Goal: Task Accomplishment & Management: Use online tool/utility

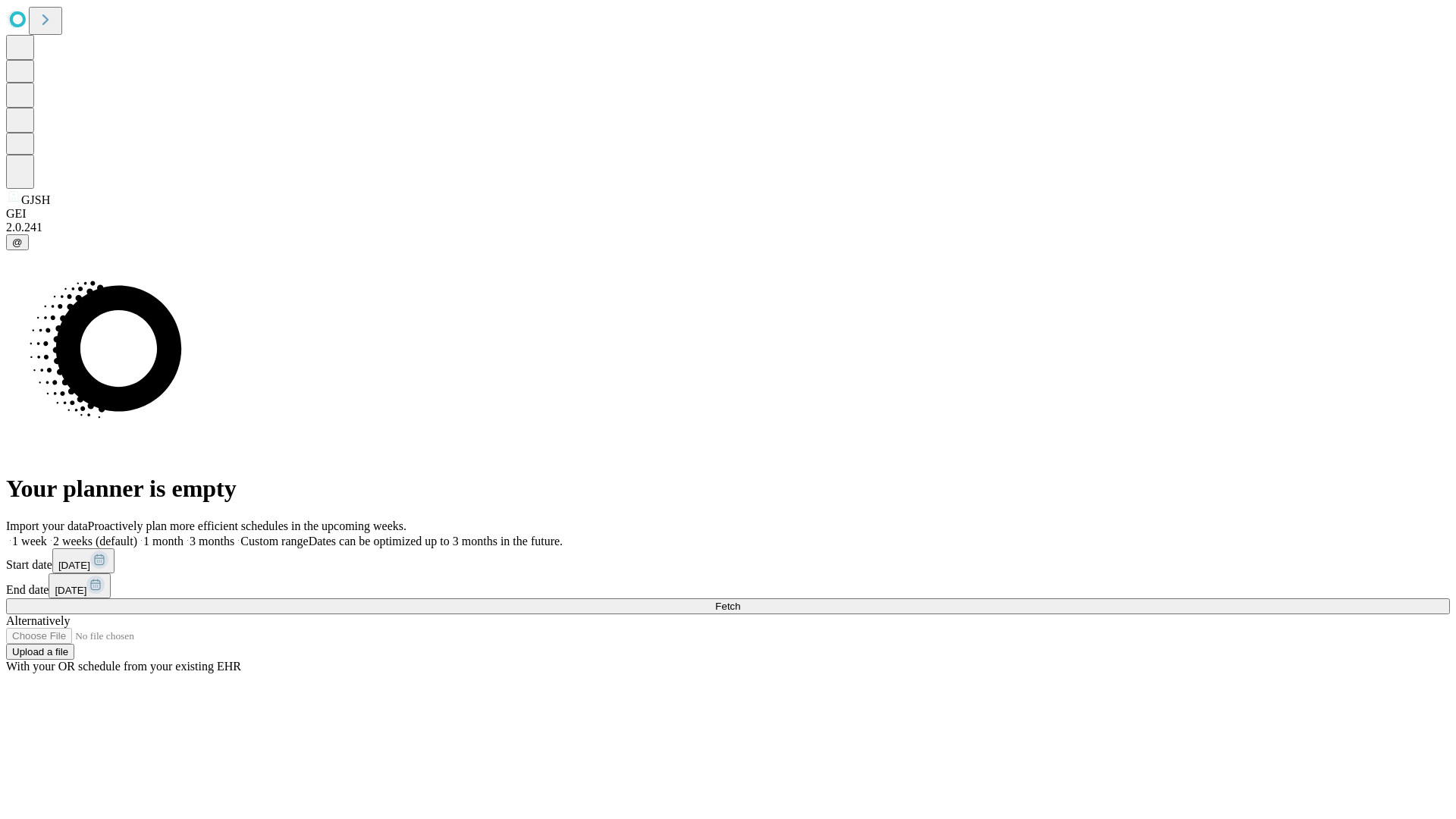
click at [137, 534] on label "2 weeks (default)" at bounding box center [92, 540] width 90 height 13
click at [740, 601] on span "Fetch" at bounding box center [727, 606] width 25 height 11
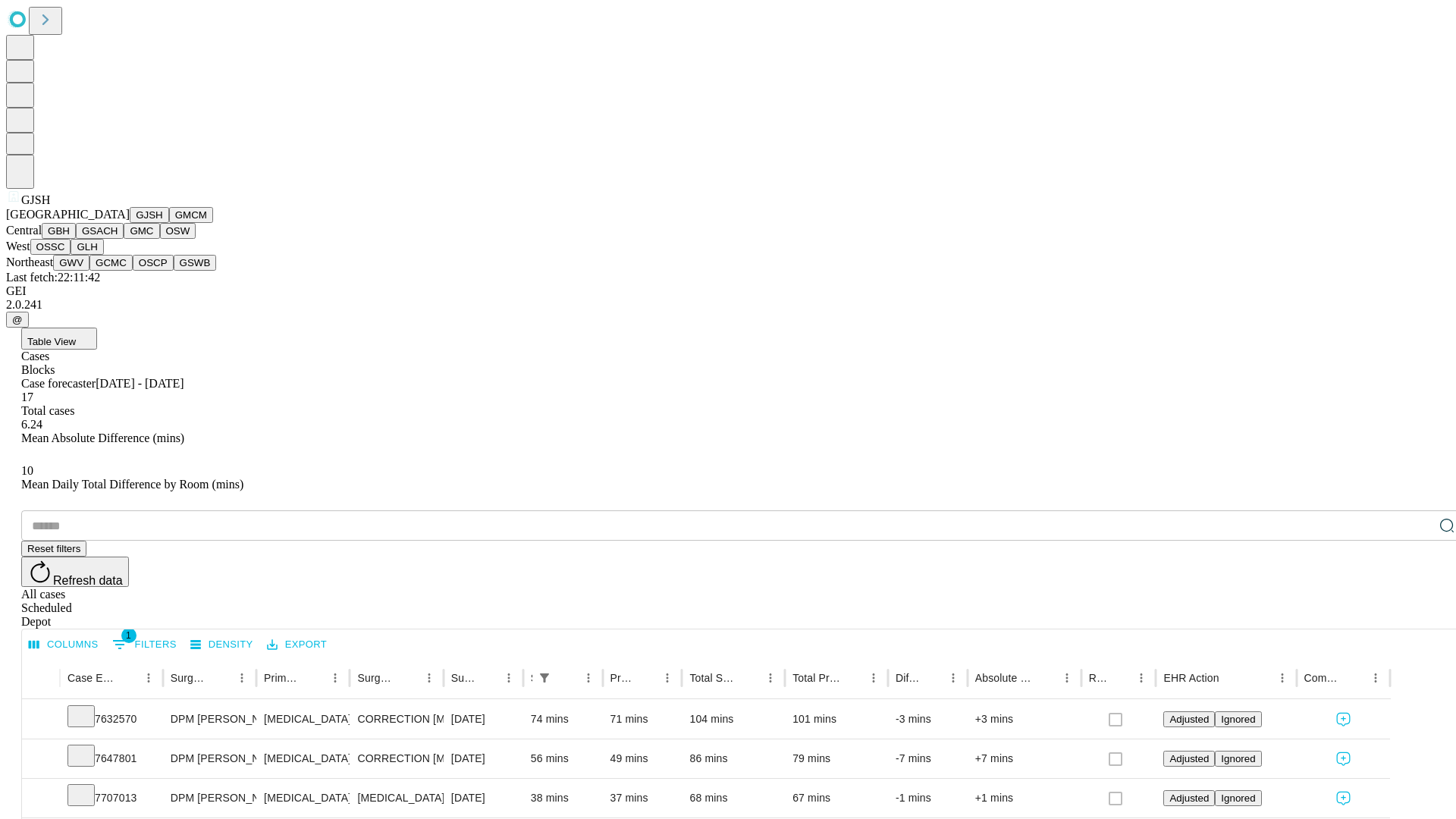
click at [169, 223] on button "GMCM" at bounding box center [191, 215] width 44 height 16
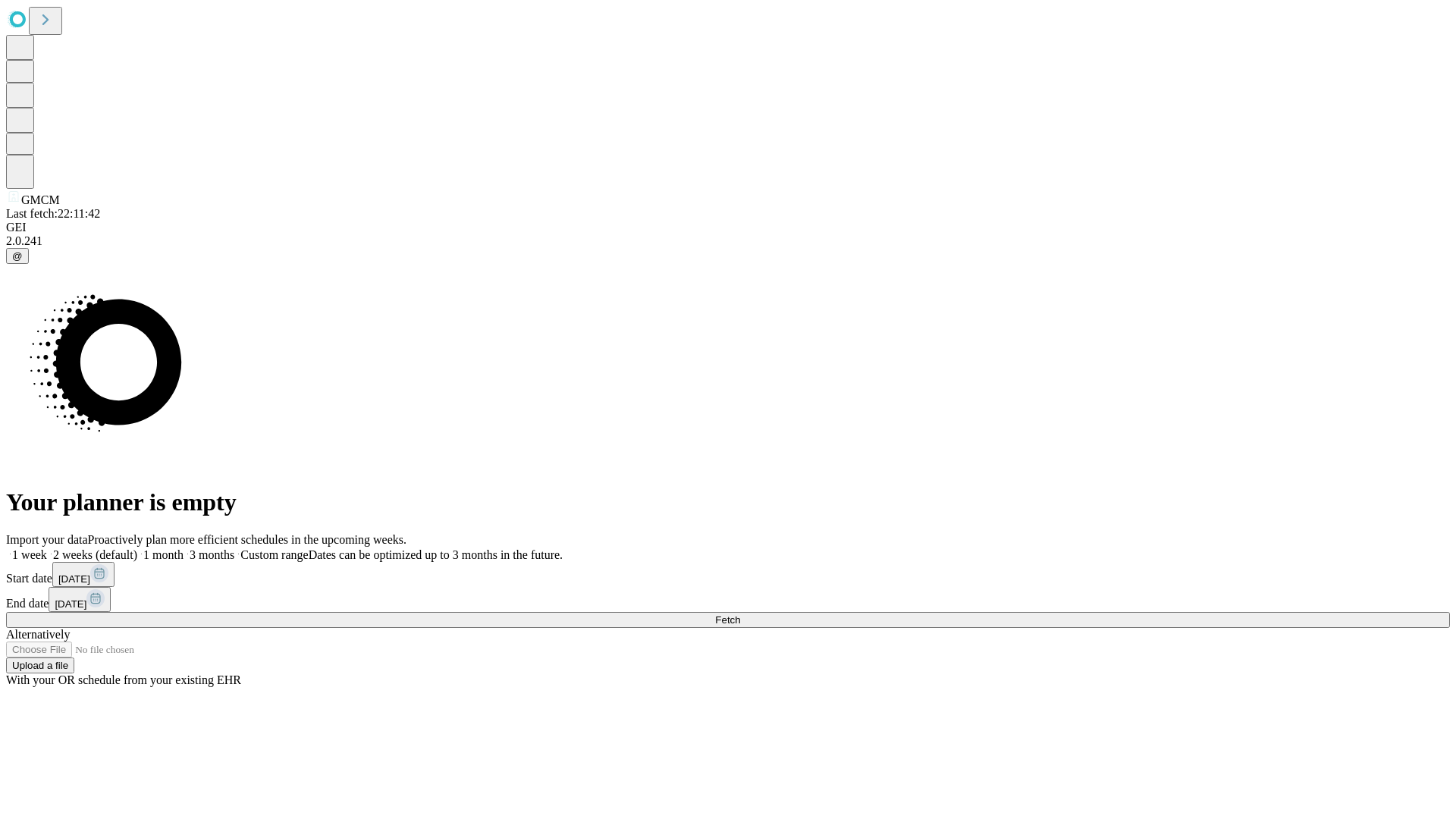
click at [740, 614] on span "Fetch" at bounding box center [727, 619] width 25 height 11
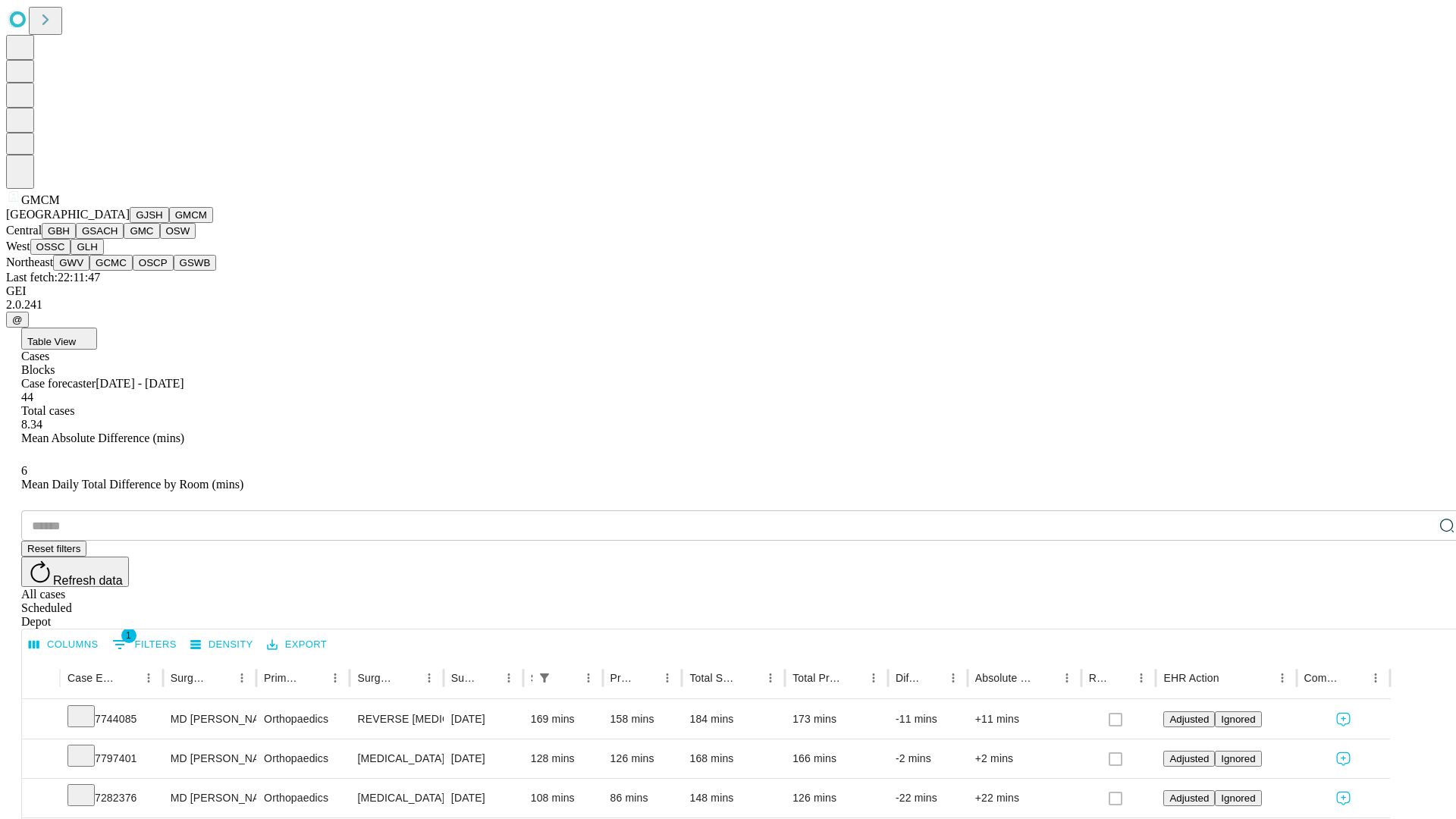
click at [76, 239] on button "GBH" at bounding box center [59, 231] width 34 height 16
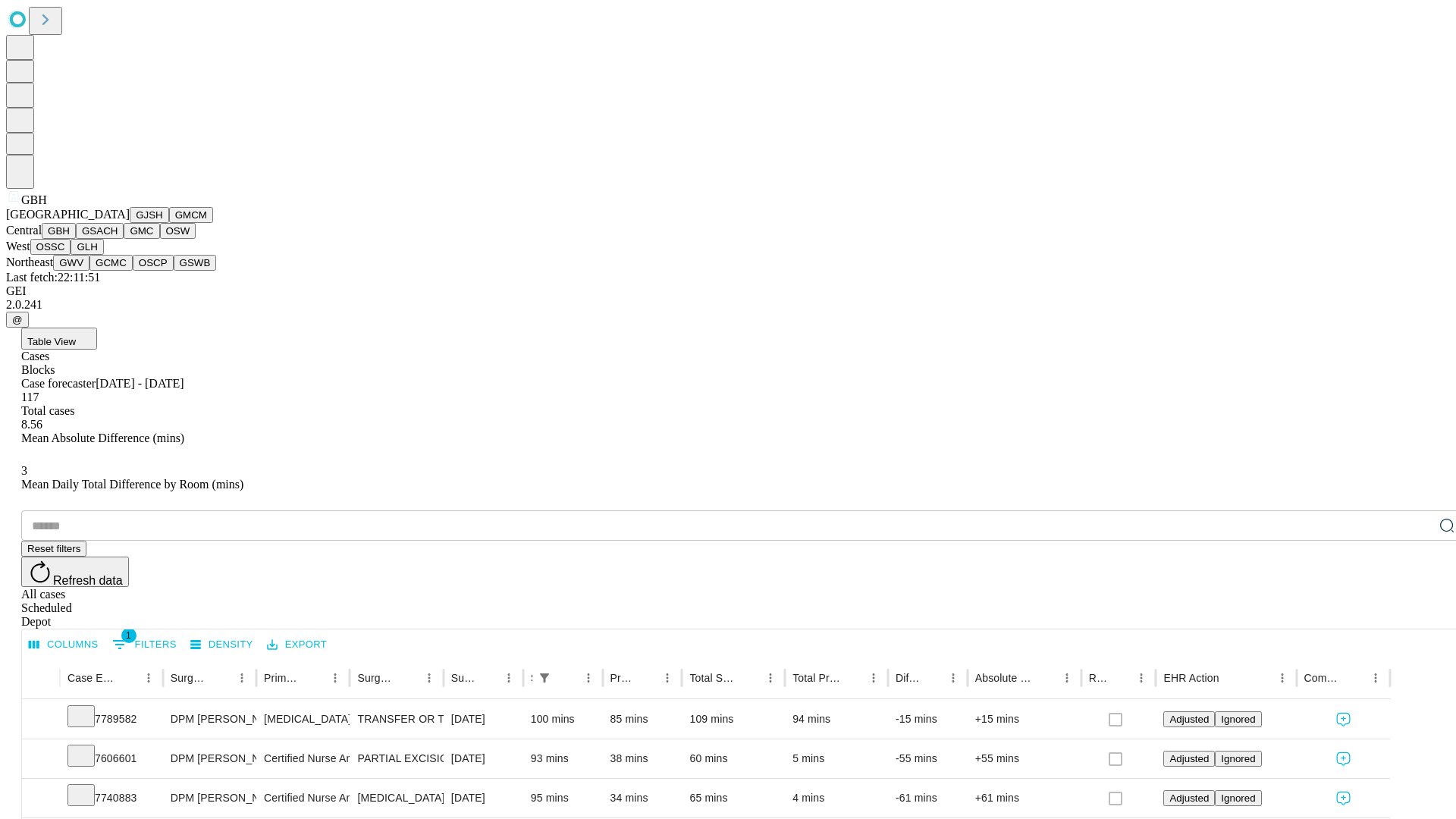
click at [118, 239] on button "GSACH" at bounding box center [100, 231] width 48 height 16
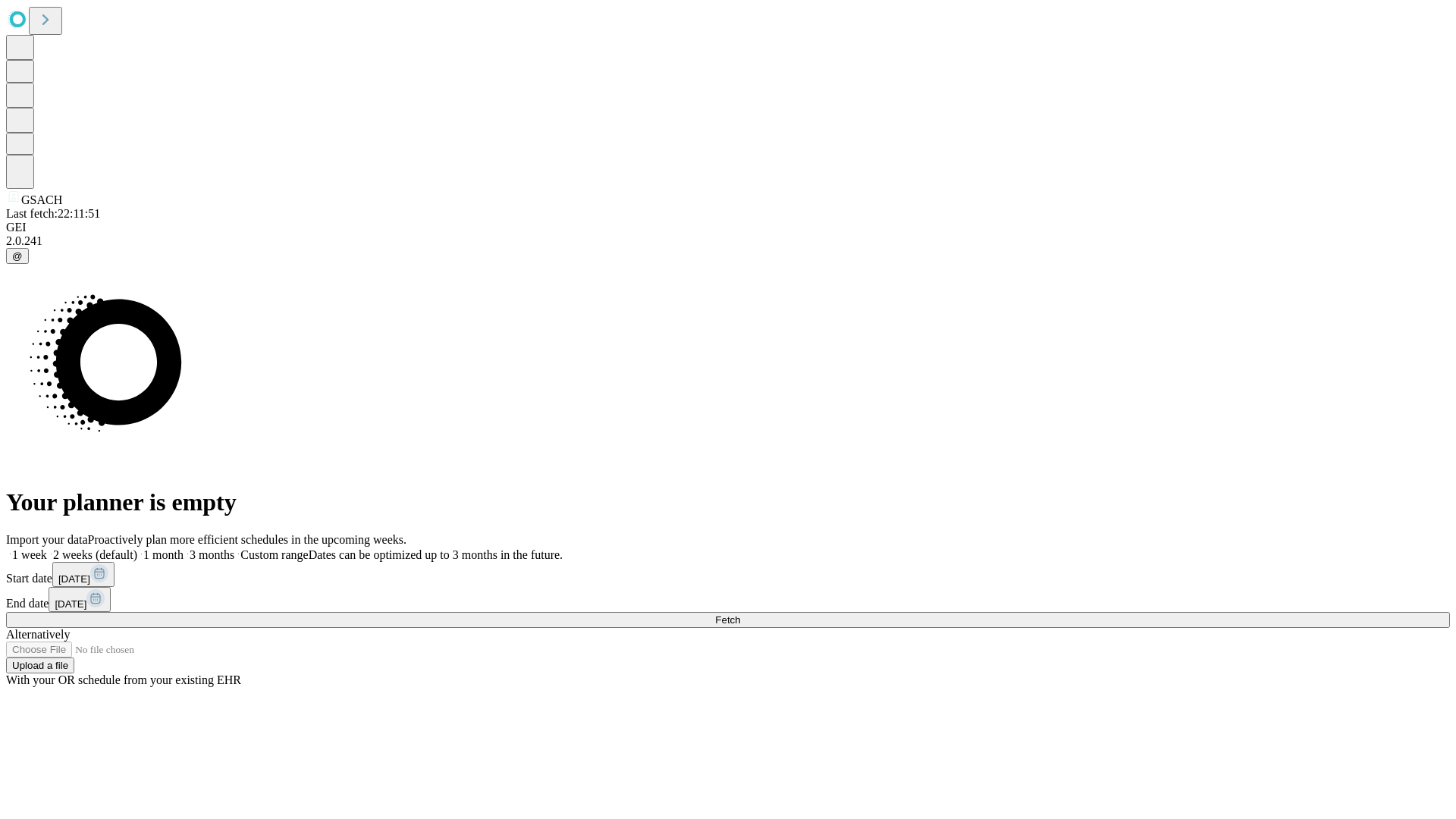
click at [137, 548] on label "2 weeks (default)" at bounding box center [92, 554] width 90 height 13
click at [740, 614] on span "Fetch" at bounding box center [727, 619] width 25 height 11
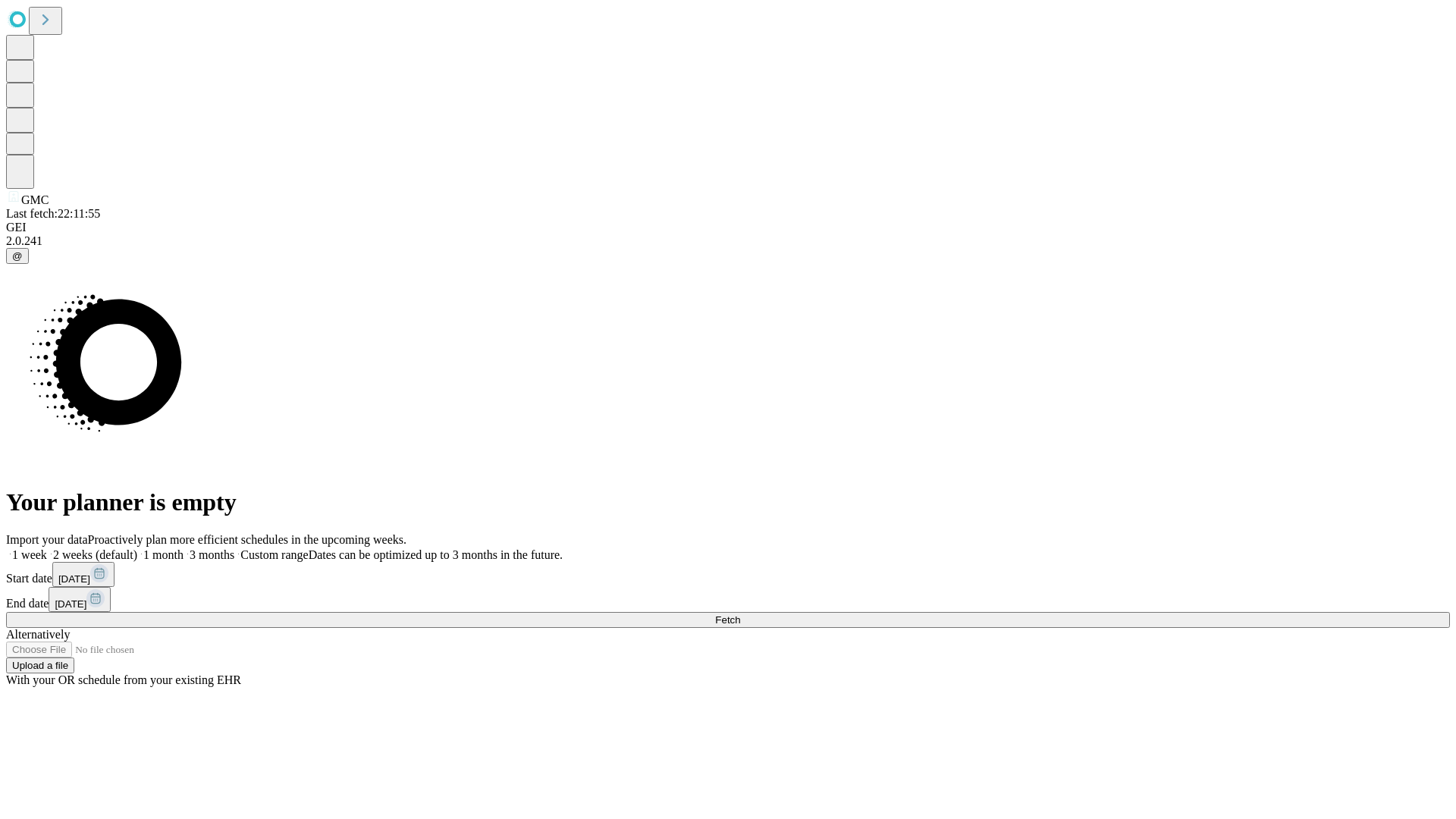
click at [137, 548] on label "2 weeks (default)" at bounding box center [92, 554] width 90 height 13
click at [740, 614] on span "Fetch" at bounding box center [727, 619] width 25 height 11
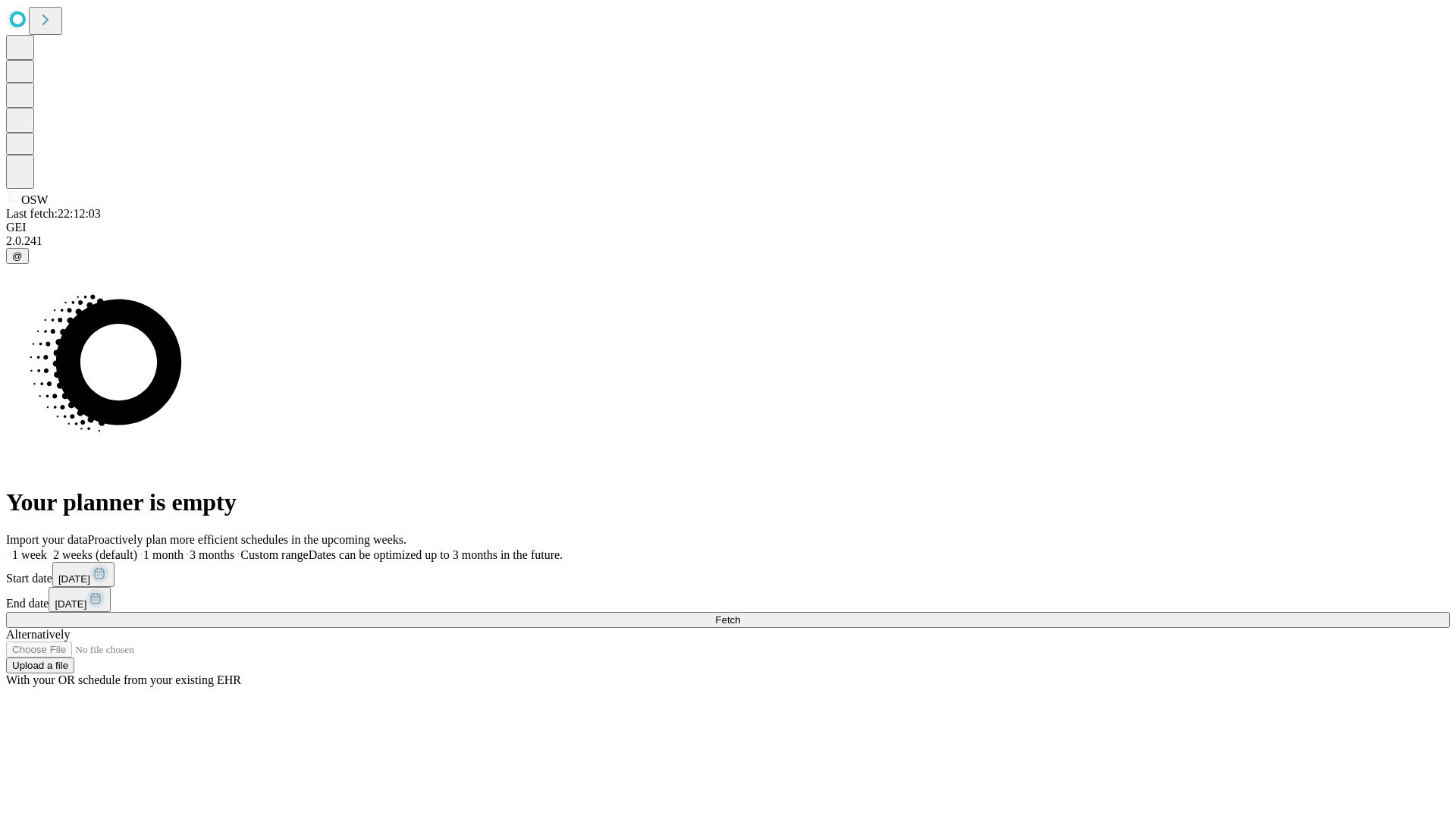
click at [740, 614] on span "Fetch" at bounding box center [727, 619] width 25 height 11
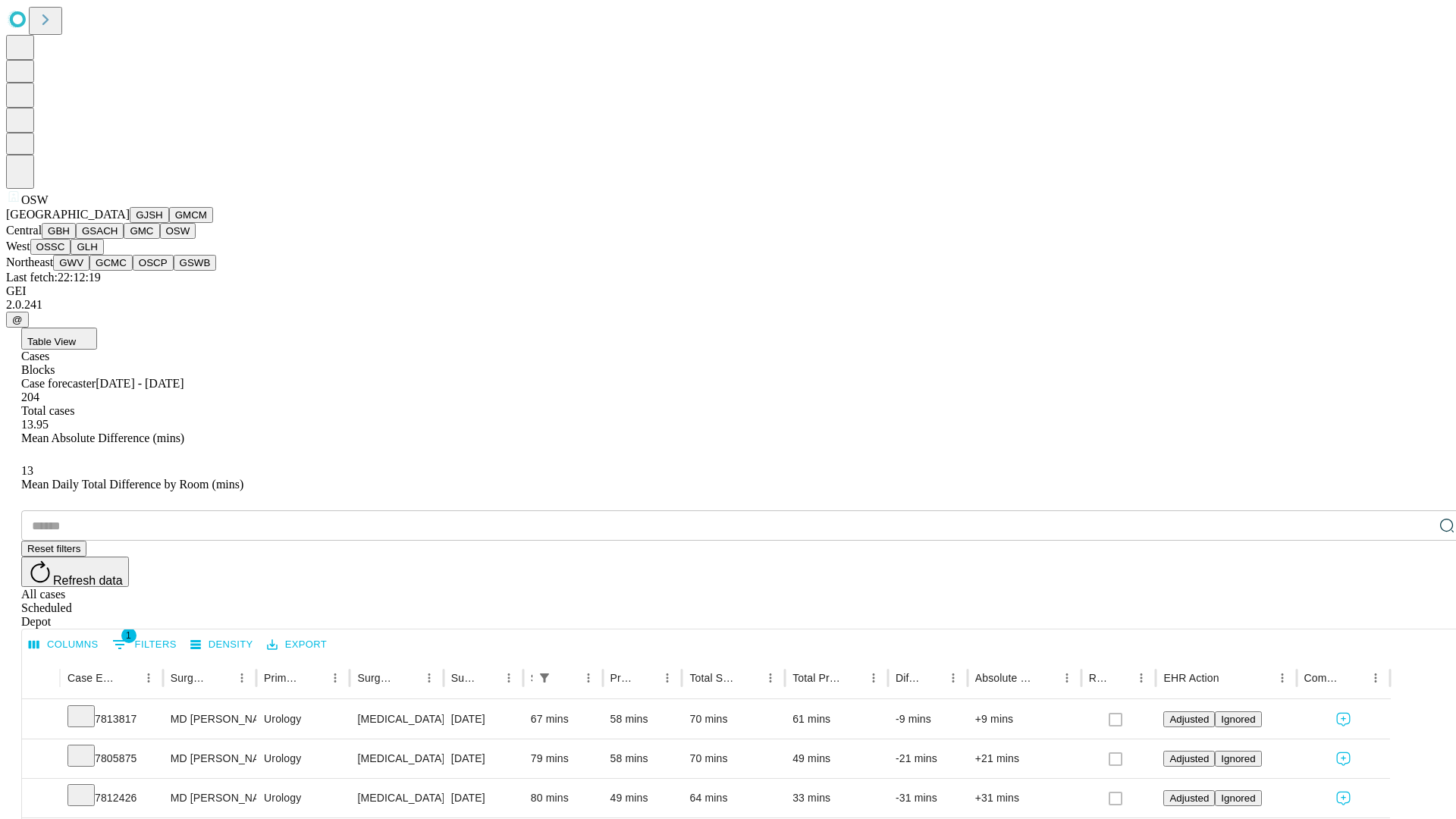
click at [71, 255] on button "OSSC" at bounding box center [50, 247] width 41 height 16
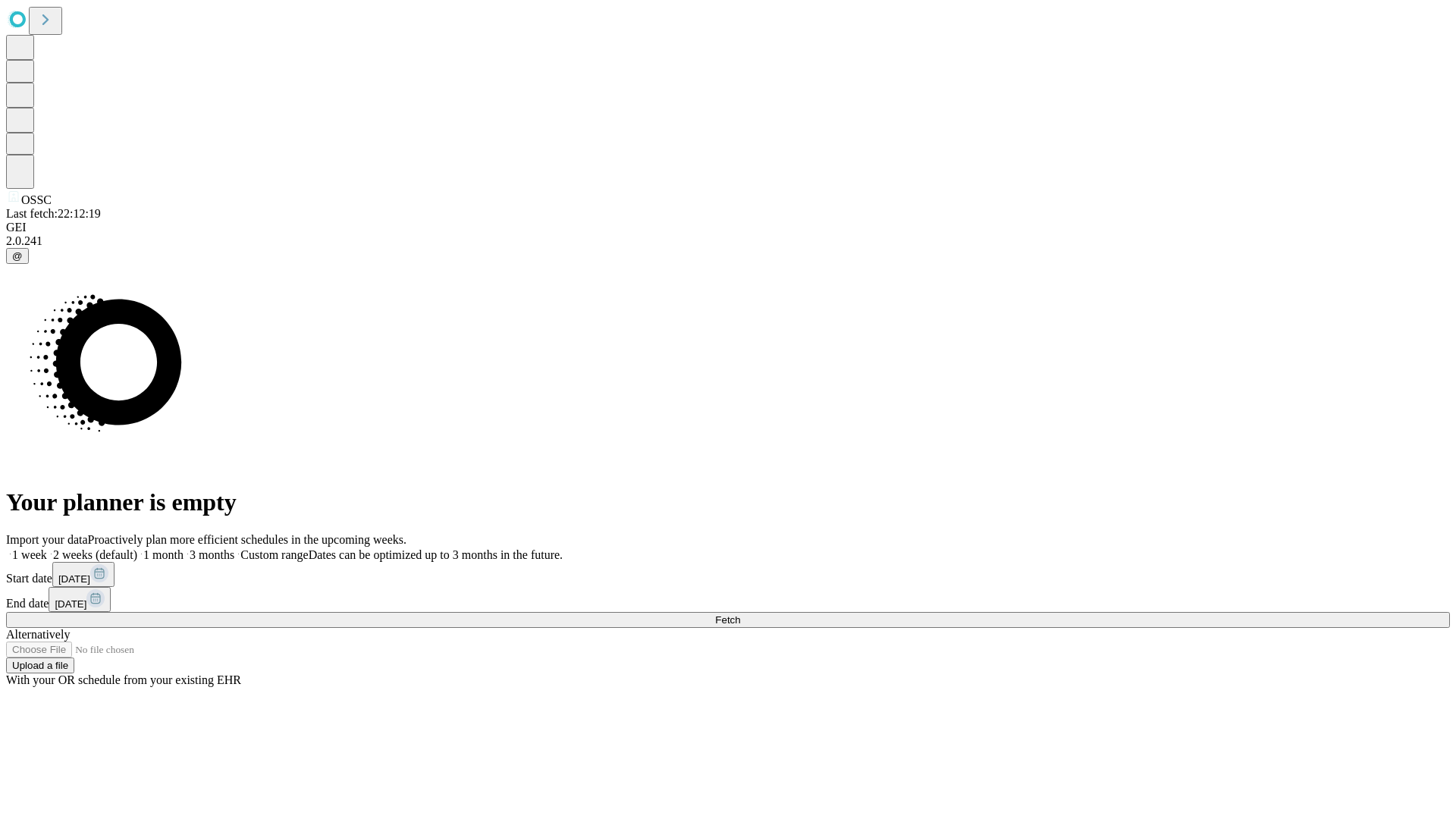
click at [137, 548] on label "2 weeks (default)" at bounding box center [92, 554] width 90 height 13
click at [740, 614] on span "Fetch" at bounding box center [727, 619] width 25 height 11
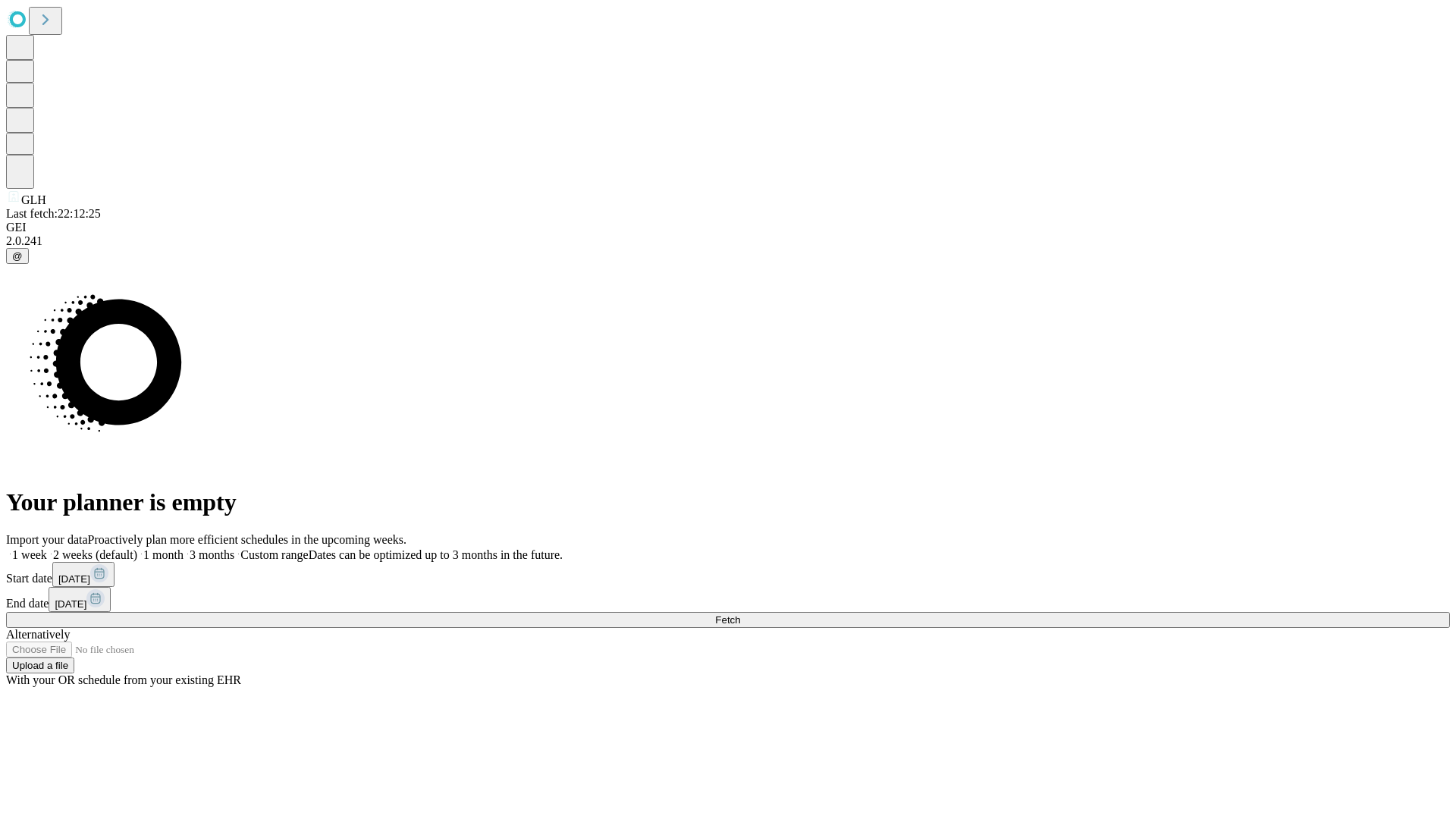
click at [137, 548] on label "2 weeks (default)" at bounding box center [92, 554] width 90 height 13
click at [740, 614] on span "Fetch" at bounding box center [727, 619] width 25 height 11
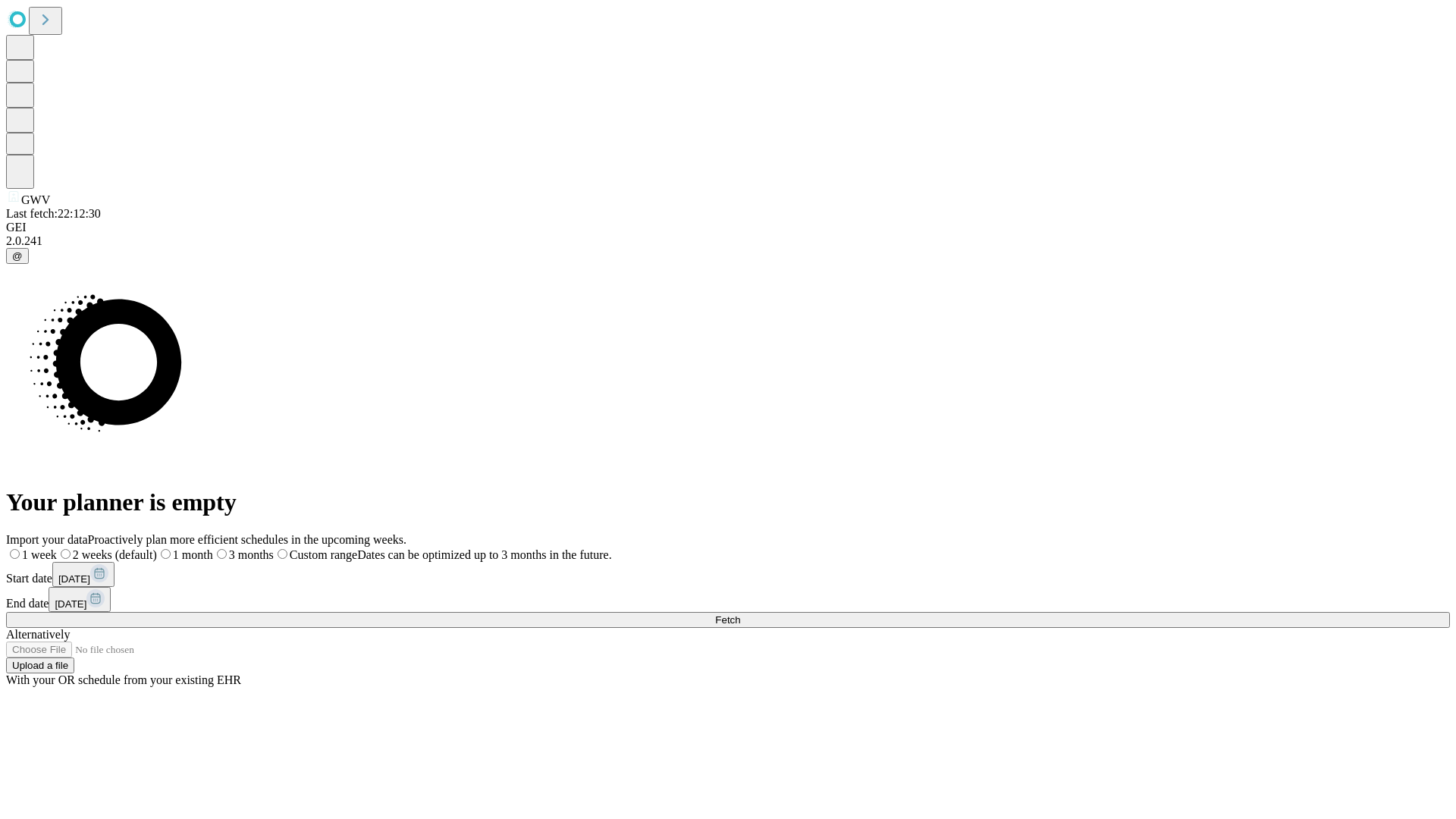
click at [157, 548] on label "2 weeks (default)" at bounding box center [107, 554] width 100 height 13
click at [740, 614] on span "Fetch" at bounding box center [727, 619] width 25 height 11
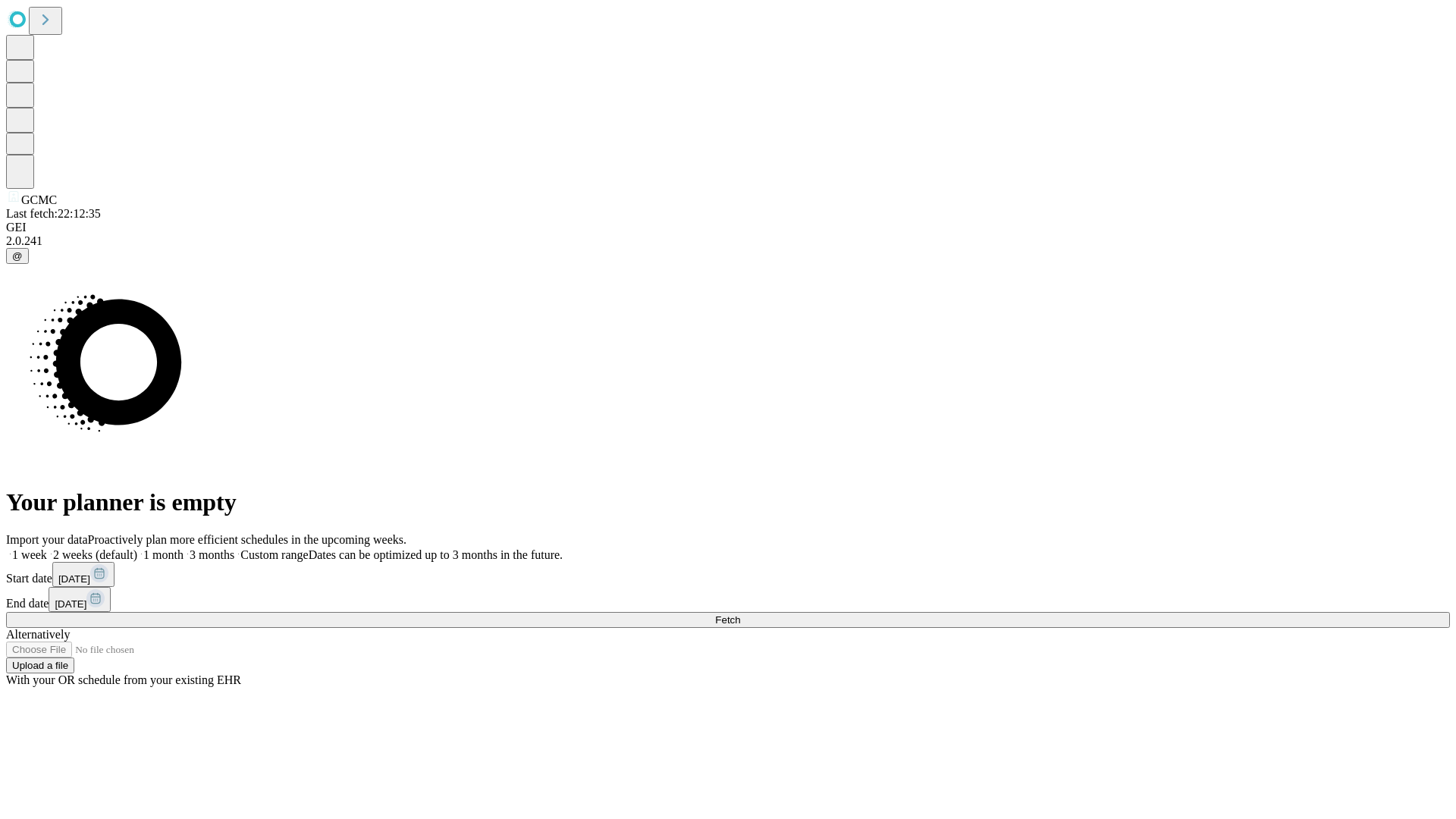
click at [137, 548] on label "2 weeks (default)" at bounding box center [92, 554] width 90 height 13
click at [740, 614] on span "Fetch" at bounding box center [727, 619] width 25 height 11
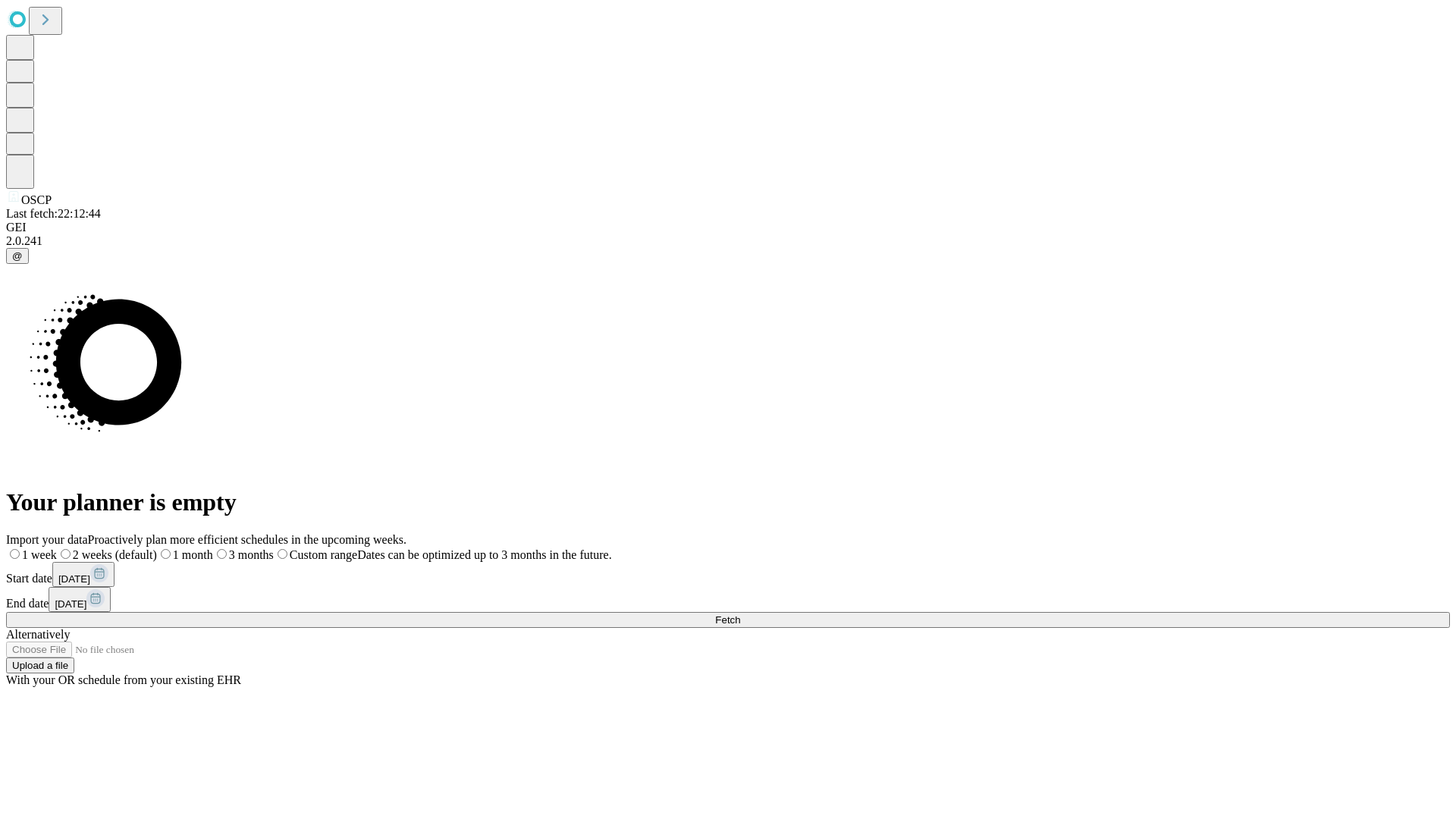
click at [157, 548] on label "2 weeks (default)" at bounding box center [107, 554] width 100 height 13
click at [740, 614] on span "Fetch" at bounding box center [727, 619] width 25 height 11
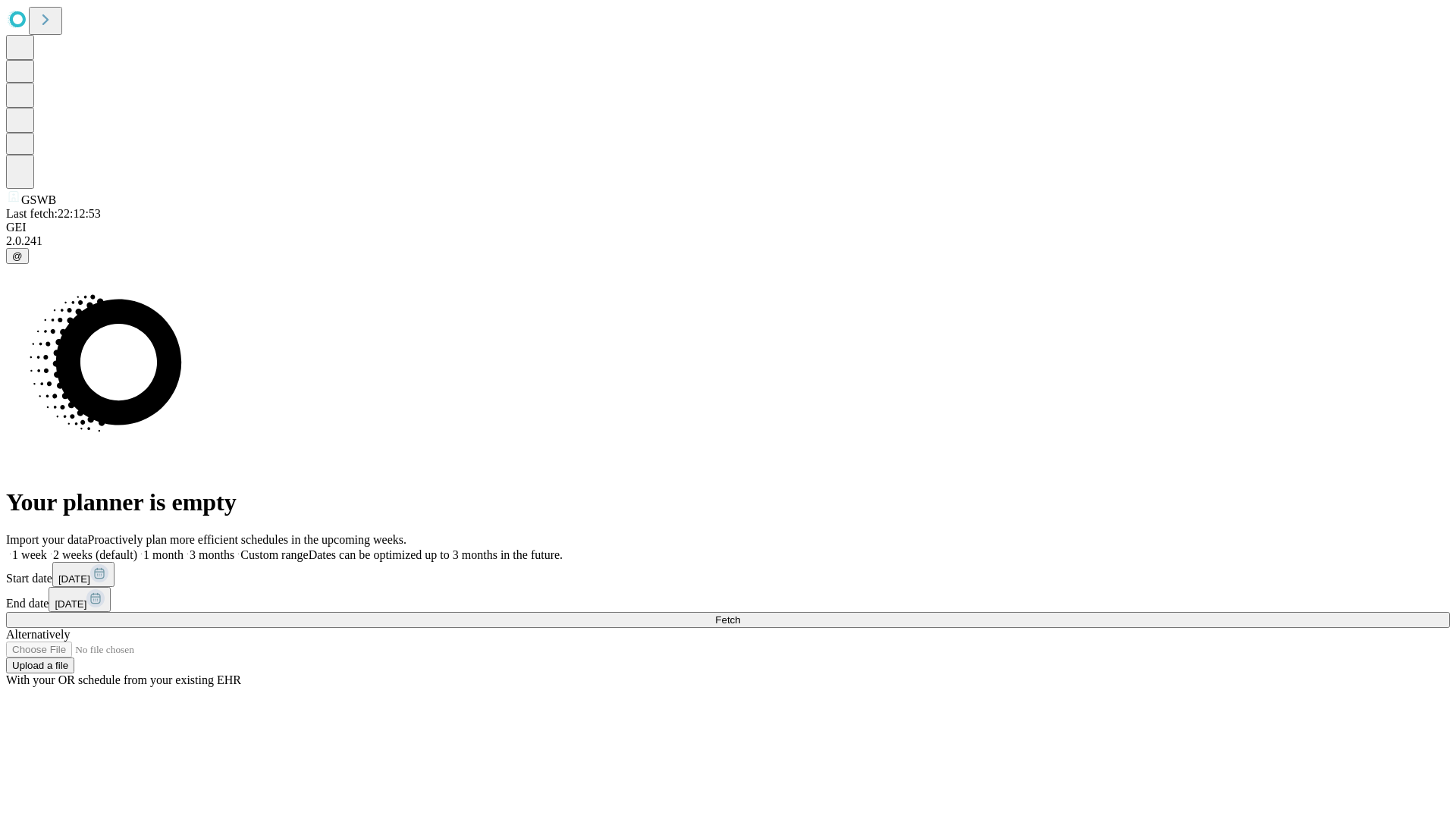
click at [740, 614] on span "Fetch" at bounding box center [727, 619] width 25 height 11
